Goal: Information Seeking & Learning: Learn about a topic

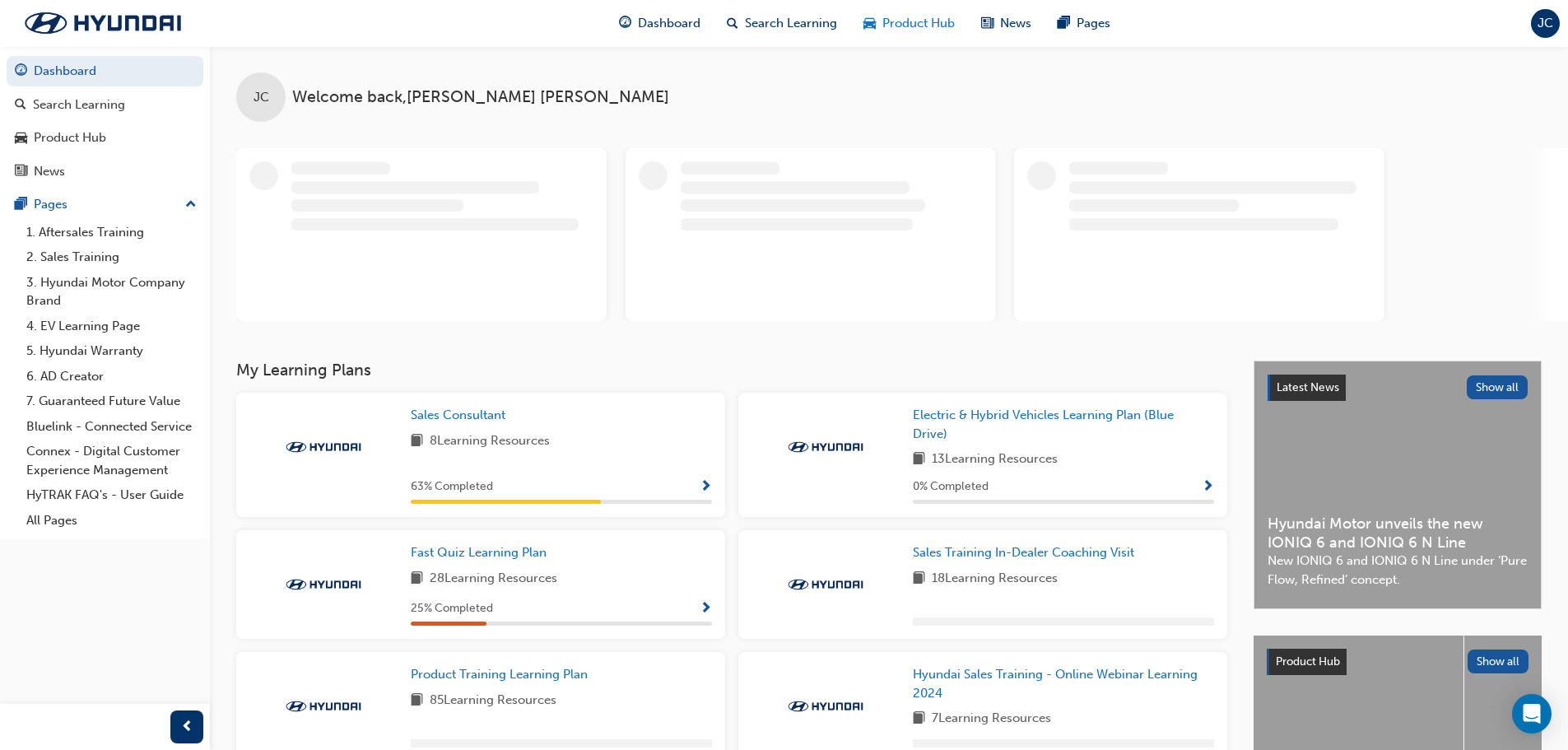
click at [952, 29] on span "Product Hub" at bounding box center [919, 24] width 73 height 19
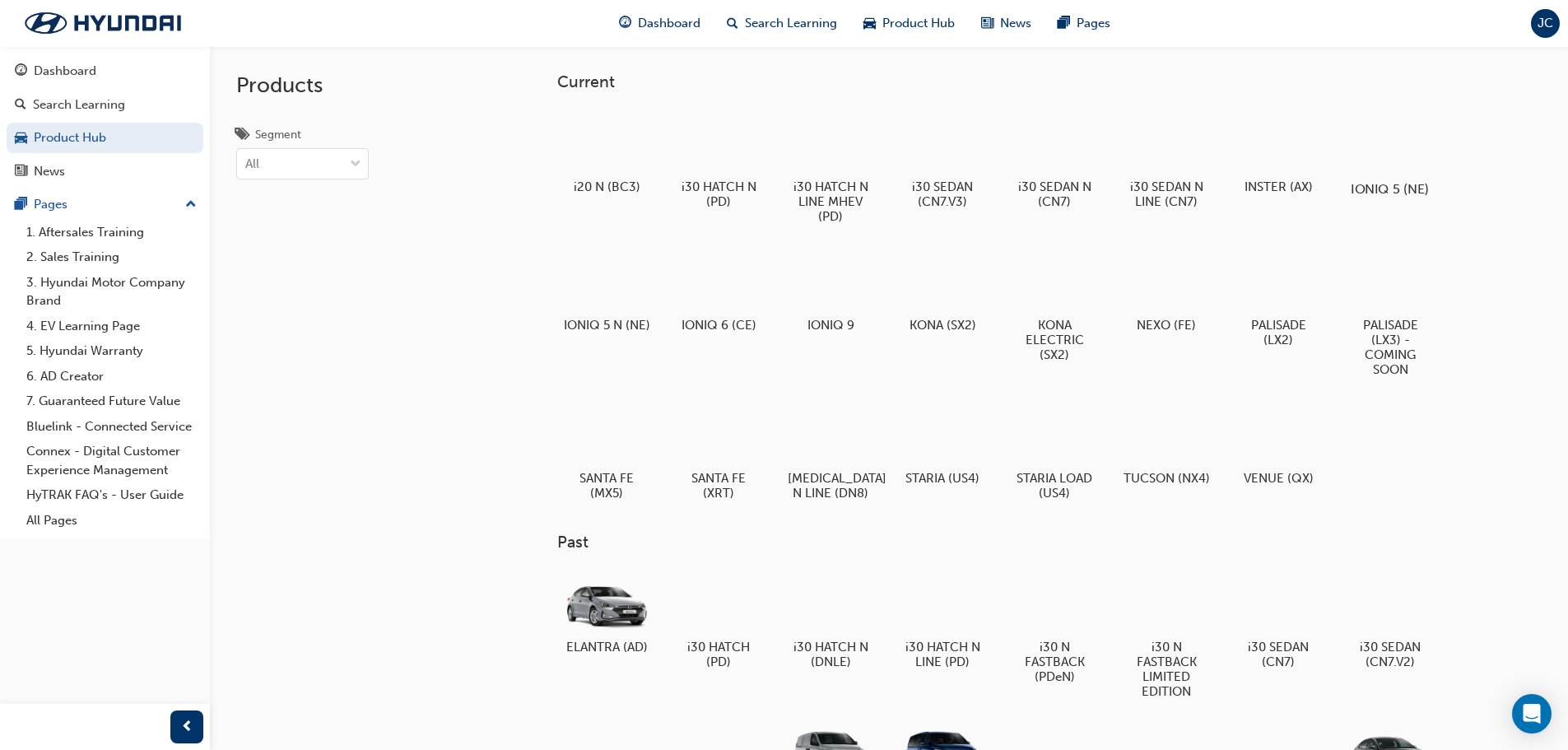
click at [1392, 141] on div at bounding box center [1390, 141] width 91 height 66
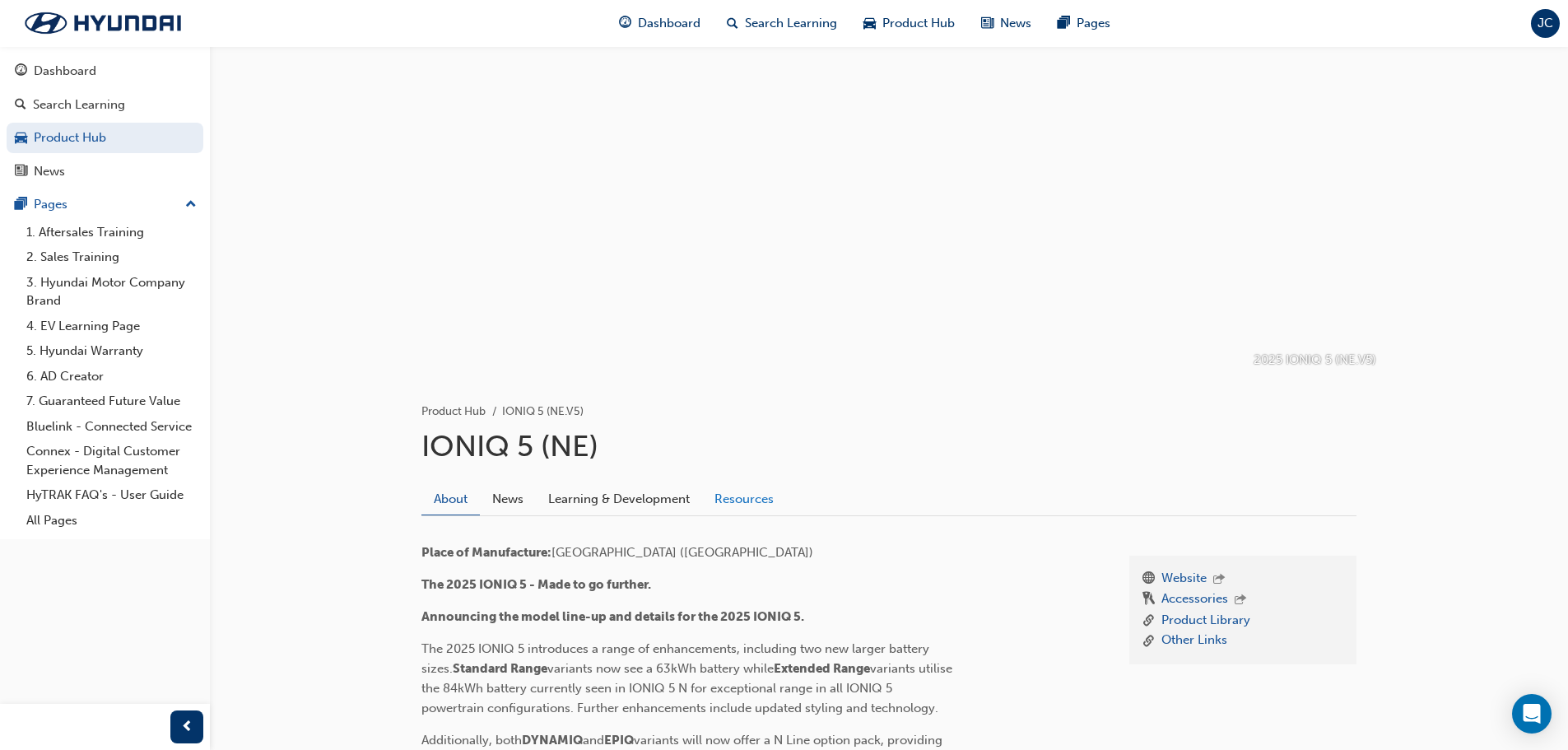
click at [731, 500] on link "Resources" at bounding box center [744, 499] width 84 height 32
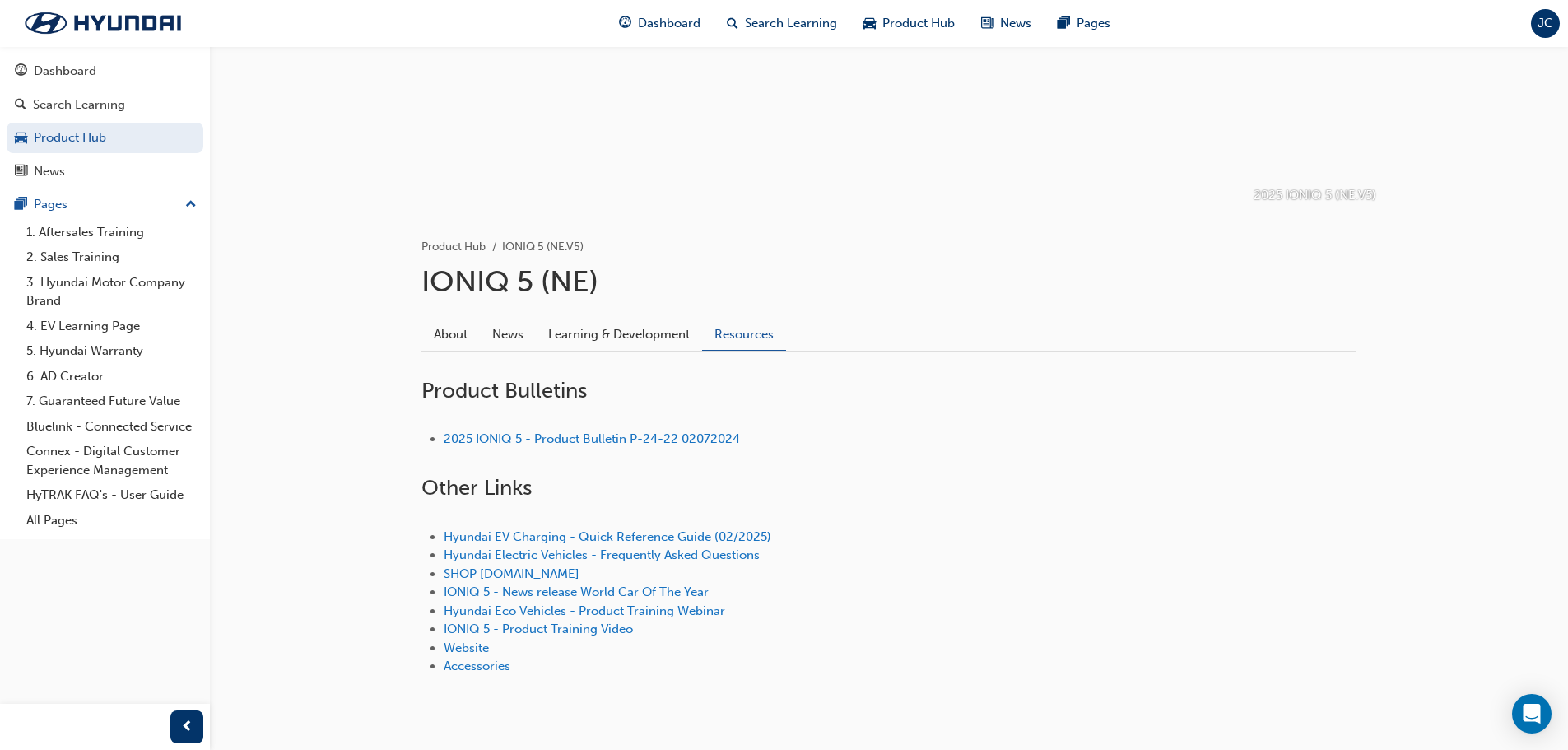
scroll to position [211, 0]
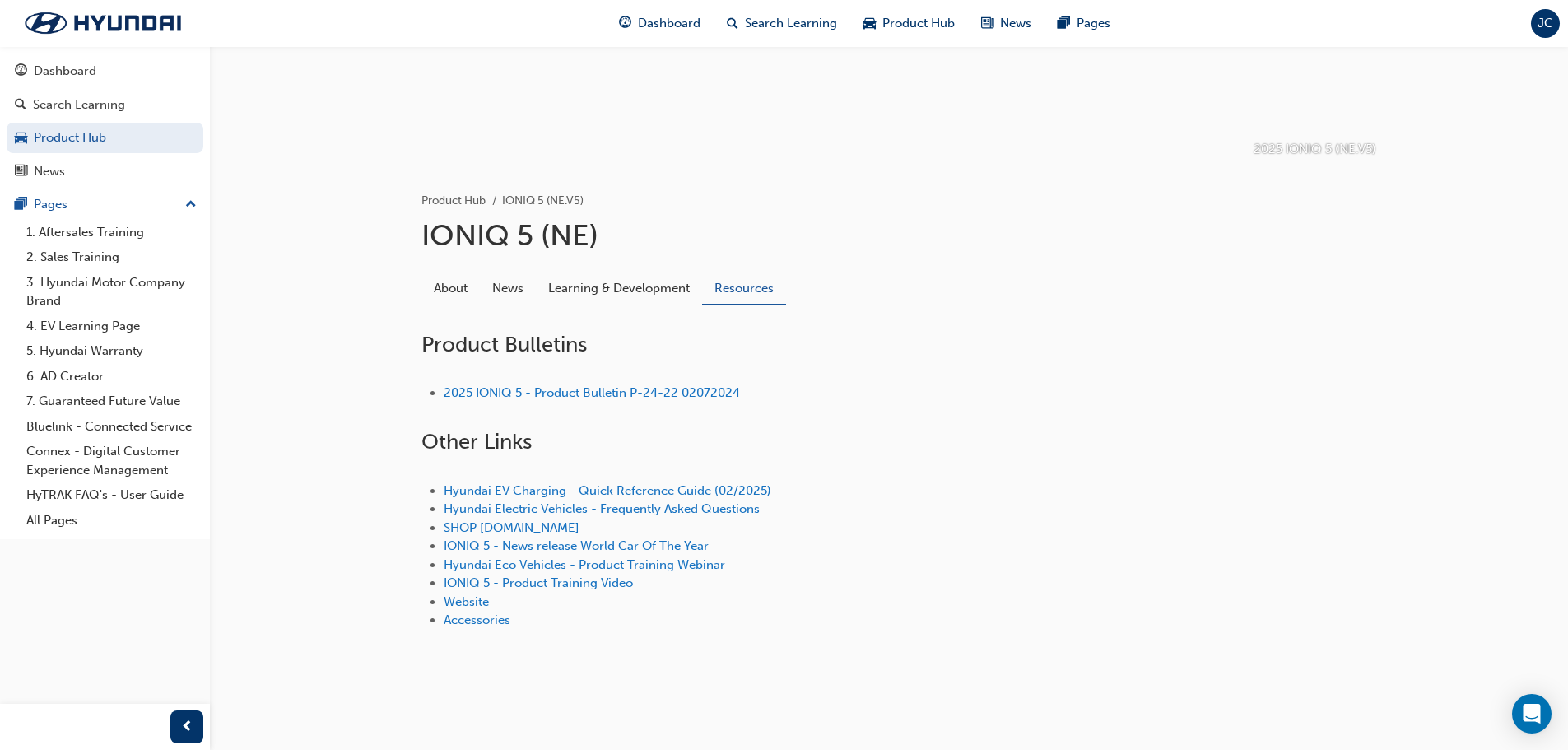
click at [563, 388] on link "2025 IONIQ 5 - Product Bulletin P-24-22 02072024" at bounding box center [592, 392] width 297 height 15
